Goal: Information Seeking & Learning: Learn about a topic

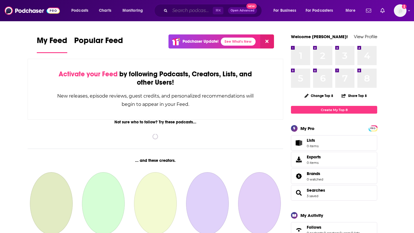
click at [175, 14] on input "Search podcasts, credits, & more..." at bounding box center [191, 10] width 43 height 9
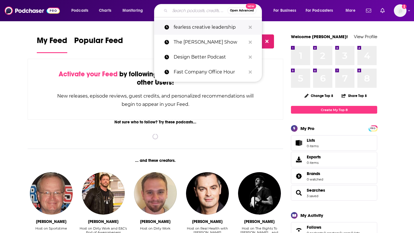
click at [181, 26] on p "fearless creative leadership" at bounding box center [210, 27] width 72 height 15
type input "fearless creative leadership"
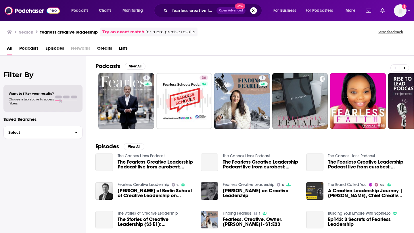
click at [140, 162] on span "The Fearless Creative Leadership Podcast live from eurobest: [PERSON_NAME]" at bounding box center [155, 165] width 76 height 10
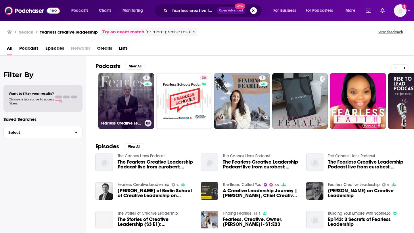
click at [125, 96] on link "6 Fearless Creative Leadership" at bounding box center [126, 101] width 56 height 56
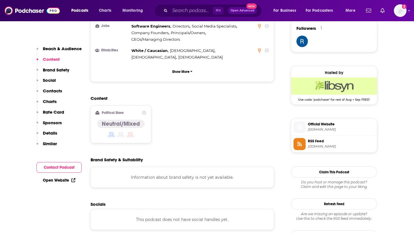
scroll to position [422, 0]
